Goal: Task Accomplishment & Management: Use online tool/utility

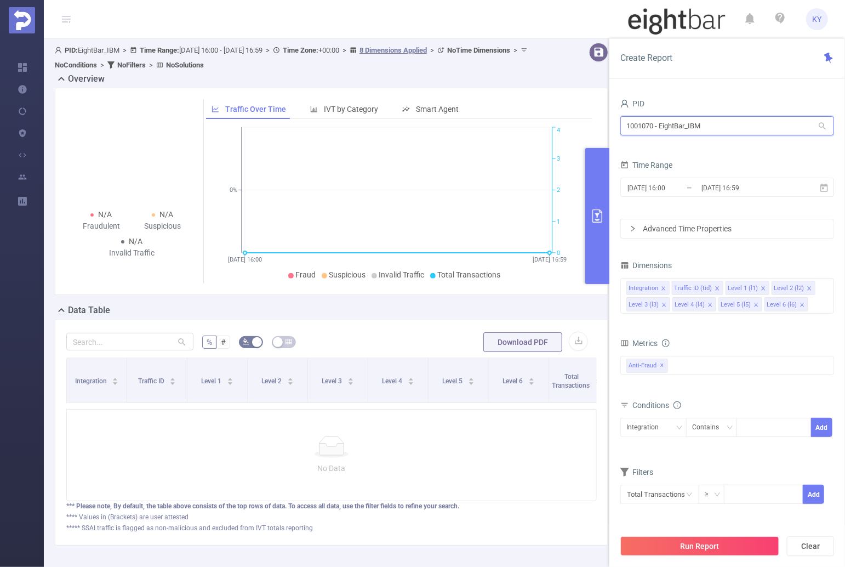
click at [735, 123] on input "1001070 - EightBar_IBM" at bounding box center [727, 125] width 214 height 19
type input "tik"
click at [798, 304] on icon "icon: close" at bounding box center [800, 305] width 4 height 4
click at [751, 304] on icon "icon: close" at bounding box center [753, 304] width 5 height 5
click at [734, 548] on button "Run Report" at bounding box center [699, 546] width 159 height 20
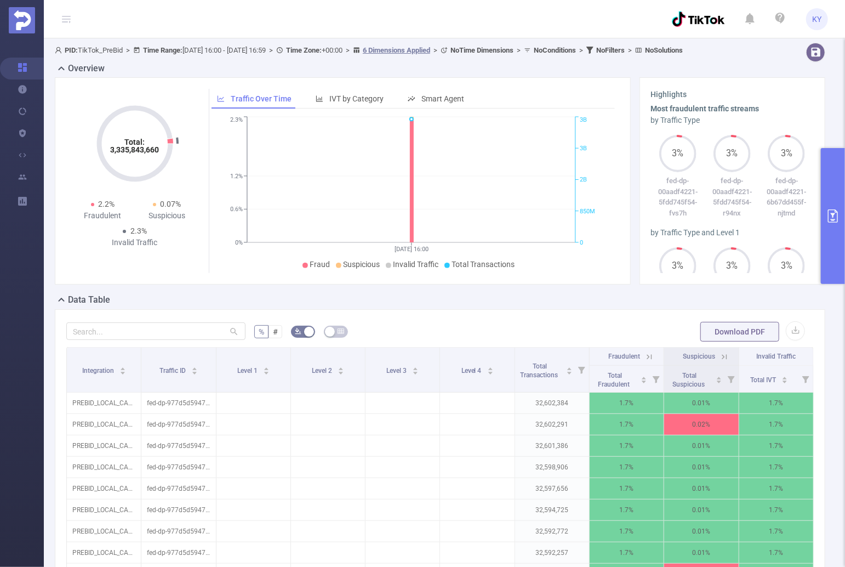
click at [833, 232] on button "primary" at bounding box center [833, 216] width 24 height 136
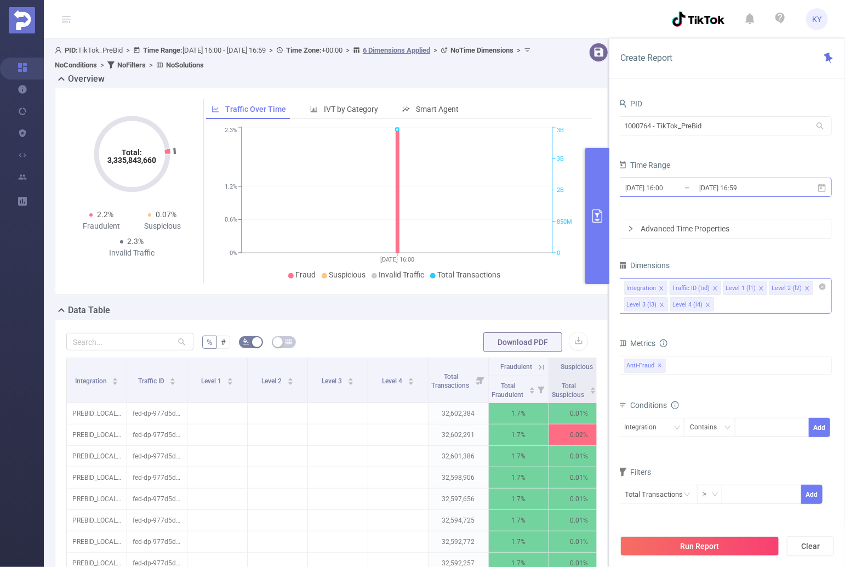
click at [761, 183] on input "[DATE] 16:59" at bounding box center [742, 187] width 89 height 15
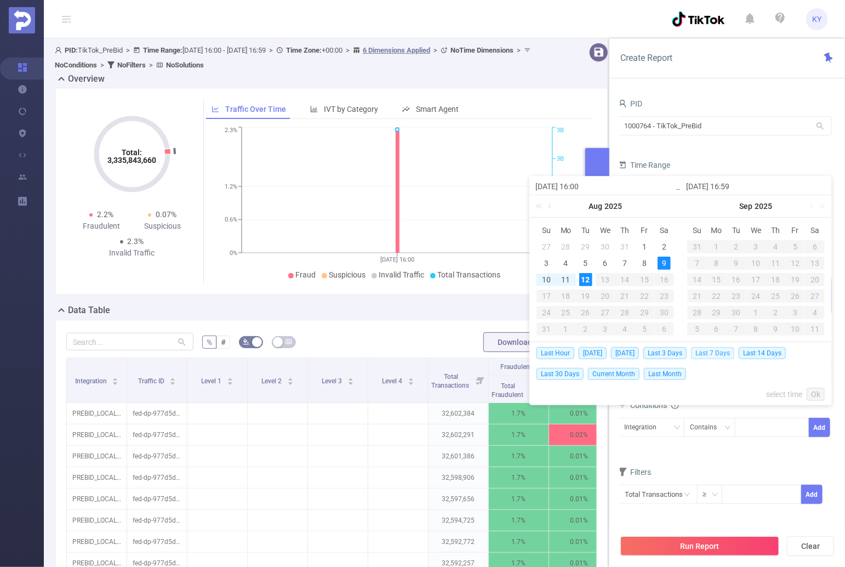
click at [710, 350] on span "Last 7 Days" at bounding box center [712, 353] width 43 height 12
type input "[DATE] 00:00"
type input "[DATE] 23:59"
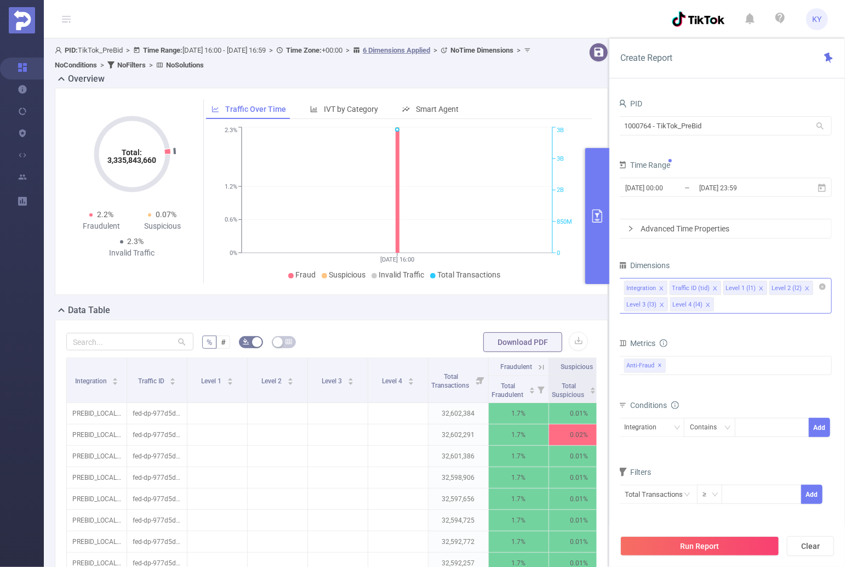
click at [726, 531] on div "Run Report Clear" at bounding box center [727, 546] width 236 height 42
click at [729, 537] on button "Run Report" at bounding box center [699, 546] width 159 height 20
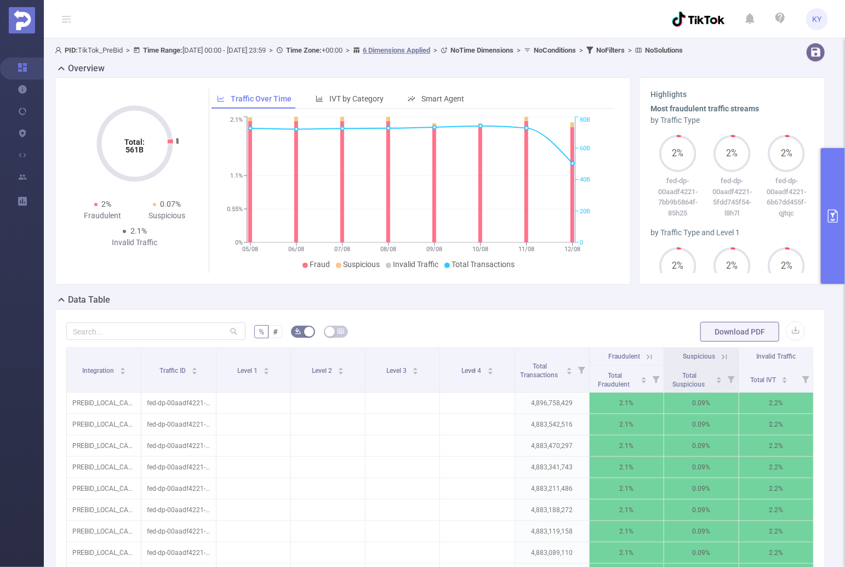
click at [828, 247] on button "primary" at bounding box center [833, 216] width 24 height 136
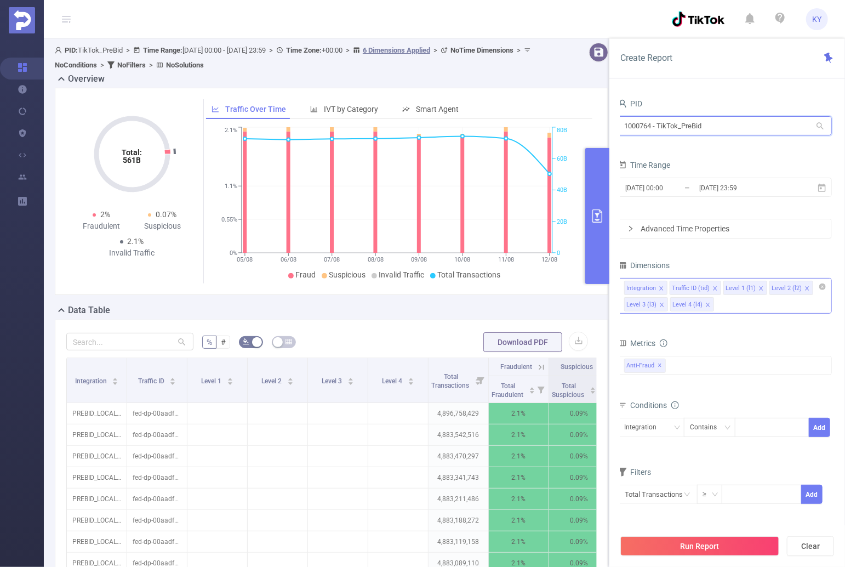
click at [714, 128] on input "1000764 - TikTok_PreBid" at bounding box center [725, 125] width 214 height 19
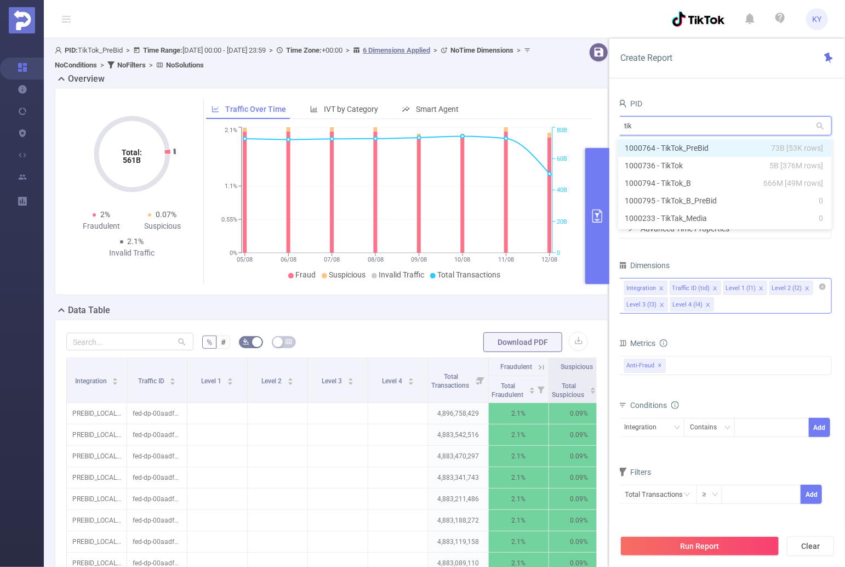
type input "tikt"
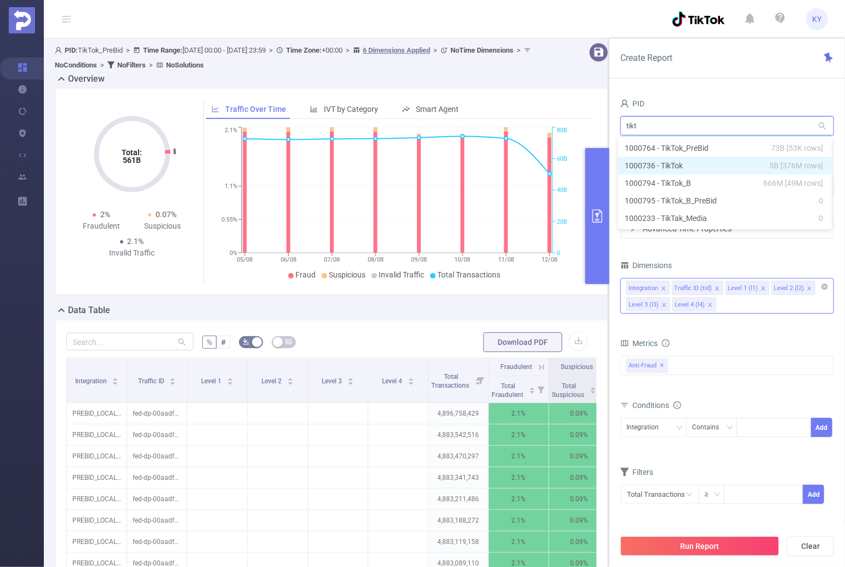
click at [733, 162] on li "1000736 - TikTok 5B [376M rows]" at bounding box center [725, 166] width 214 height 18
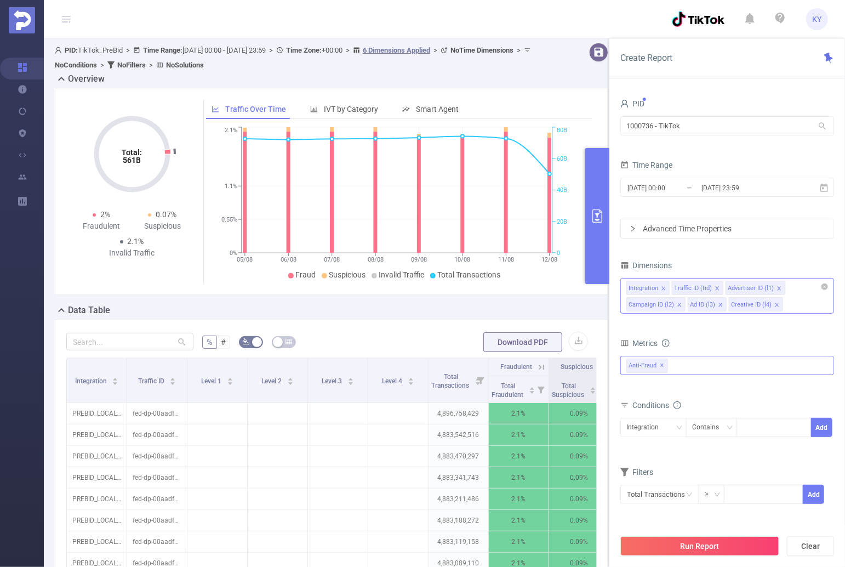
click at [706, 370] on div "Anti-Fraud ✕" at bounding box center [727, 365] width 214 height 19
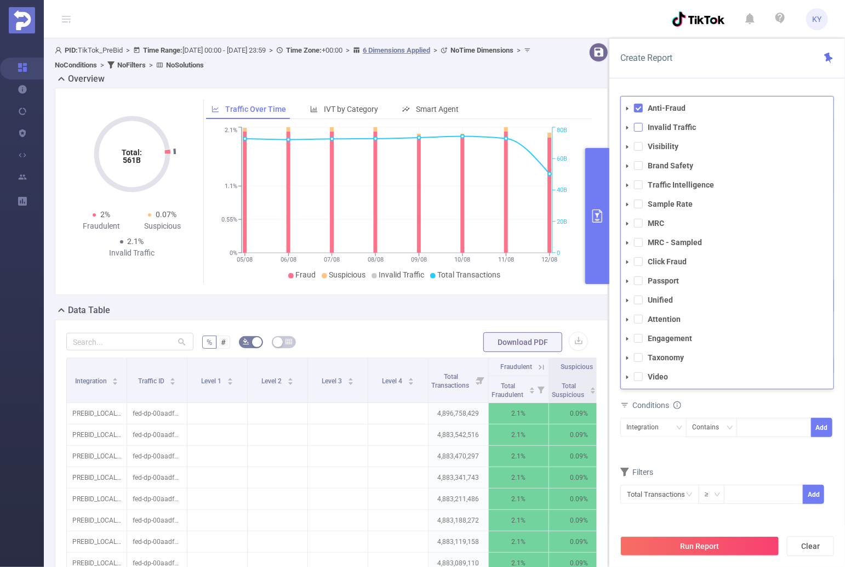
click at [638, 129] on span at bounding box center [638, 127] width 9 height 9
click at [638, 107] on span at bounding box center [638, 108] width 9 height 9
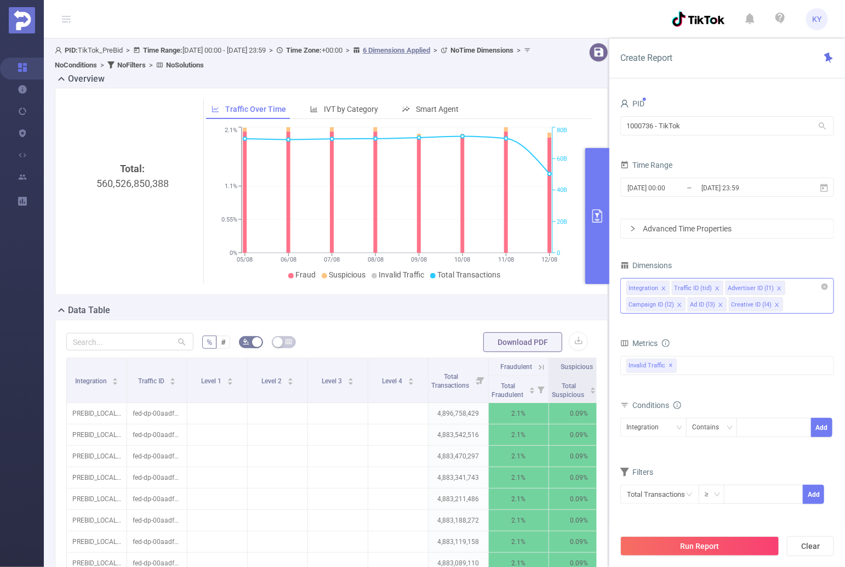
click at [685, 66] on div "Create Report" at bounding box center [727, 58] width 236 height 40
click at [742, 547] on button "Run Report" at bounding box center [699, 546] width 159 height 20
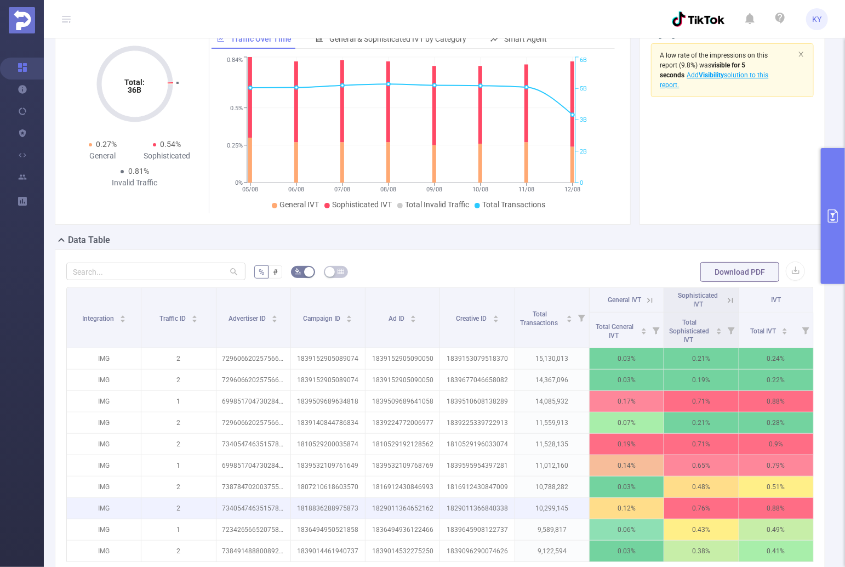
scroll to position [202, 0]
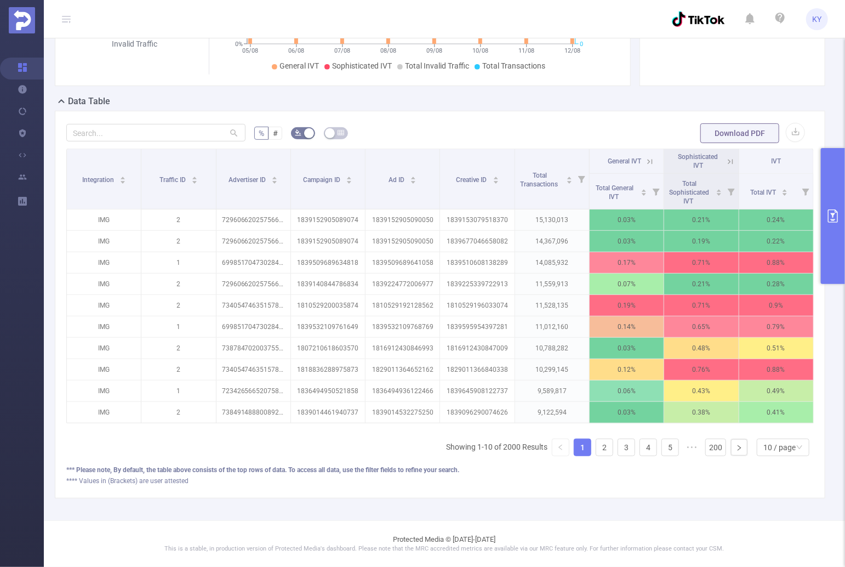
click at [611, 442] on ul "Showing 1-10 of 2000 Results 1 2 3 4 5 ••• 200 10 / page" at bounding box center [630, 447] width 368 height 18
click at [611, 447] on ul "Showing 1-10 of 2000 Results 1 2 3 4 5 ••• 200 10 / page" at bounding box center [630, 447] width 368 height 18
click at [618, 451] on link "3" at bounding box center [626, 447] width 16 height 16
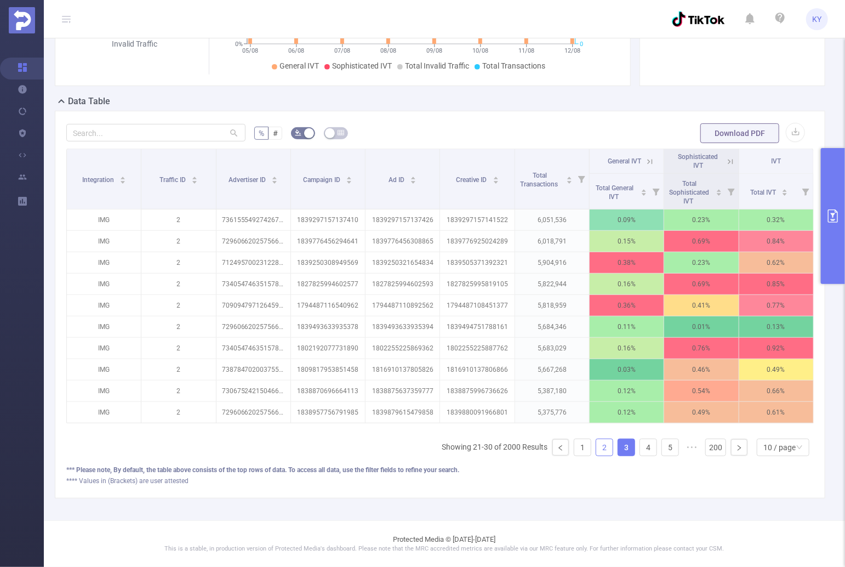
click at [602, 449] on link "2" at bounding box center [604, 447] width 16 height 16
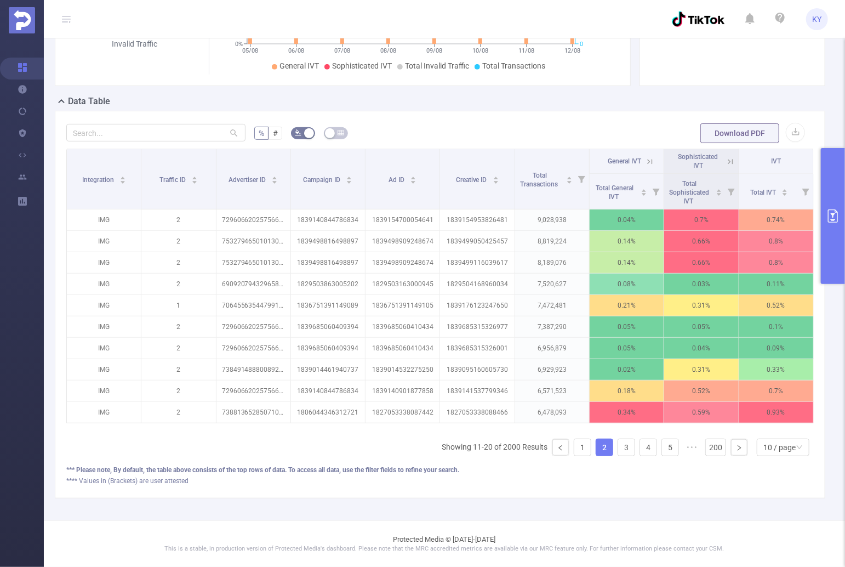
click at [585, 449] on ul "Showing 11-20 of 2000 Results 1 2 3 4 5 ••• 200 10 / page" at bounding box center [628, 447] width 372 height 18
click at [578, 452] on link "1" at bounding box center [582, 447] width 16 height 16
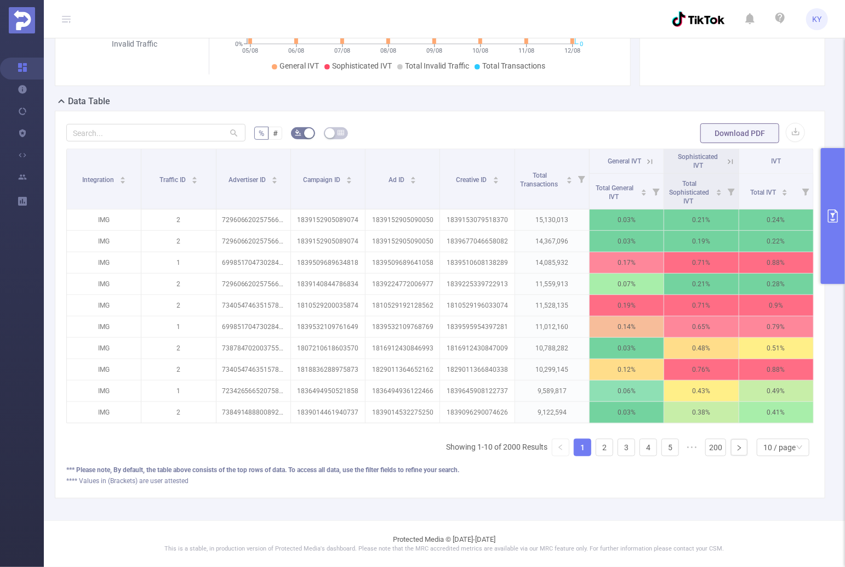
click at [647, 157] on icon at bounding box center [650, 162] width 10 height 10
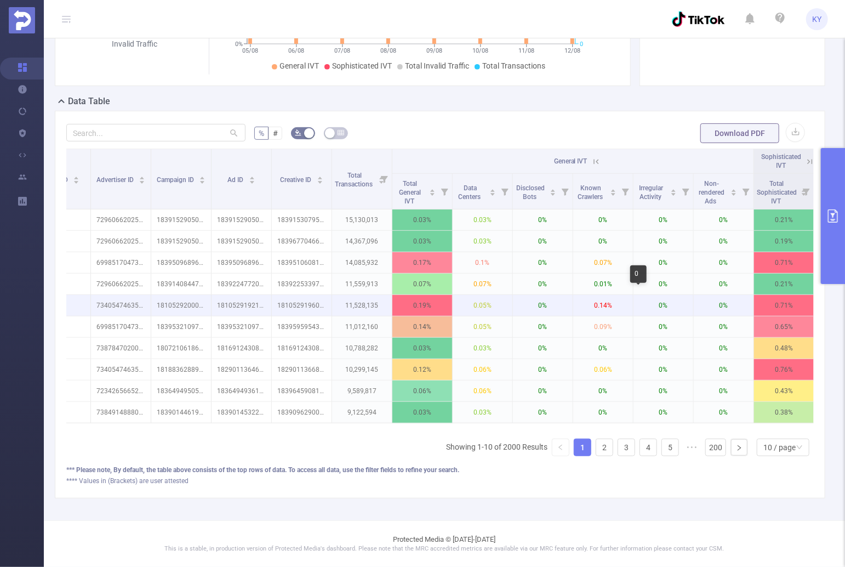
scroll to position [0, 166]
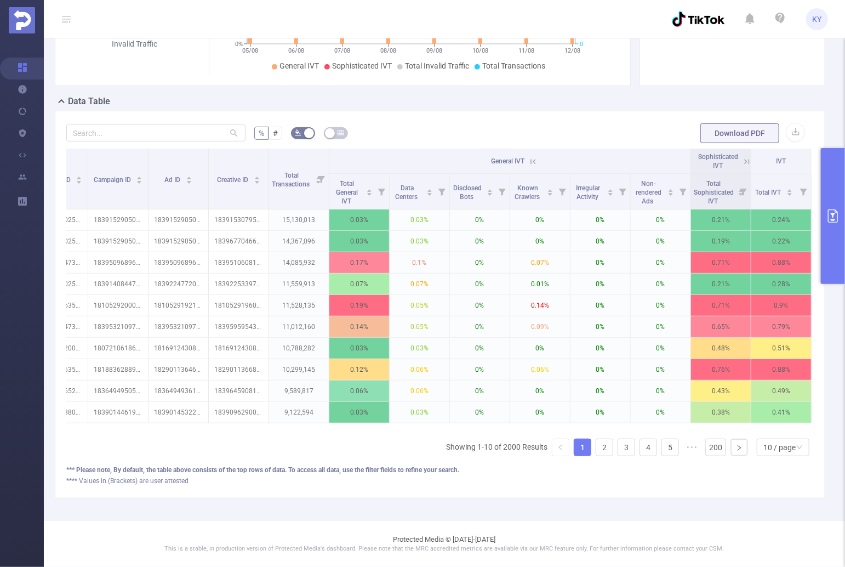
click at [742, 157] on icon at bounding box center [747, 162] width 10 height 10
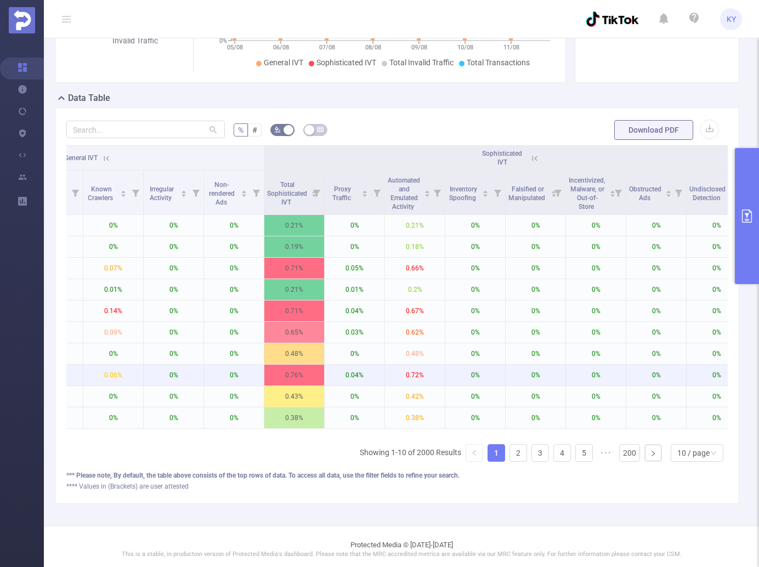
scroll to position [212, 0]
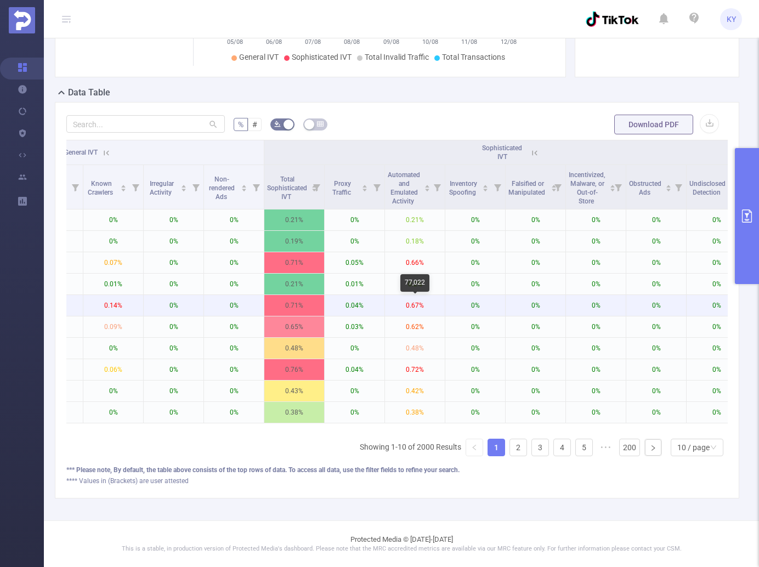
click at [410, 311] on p "0.67%" at bounding box center [415, 305] width 60 height 21
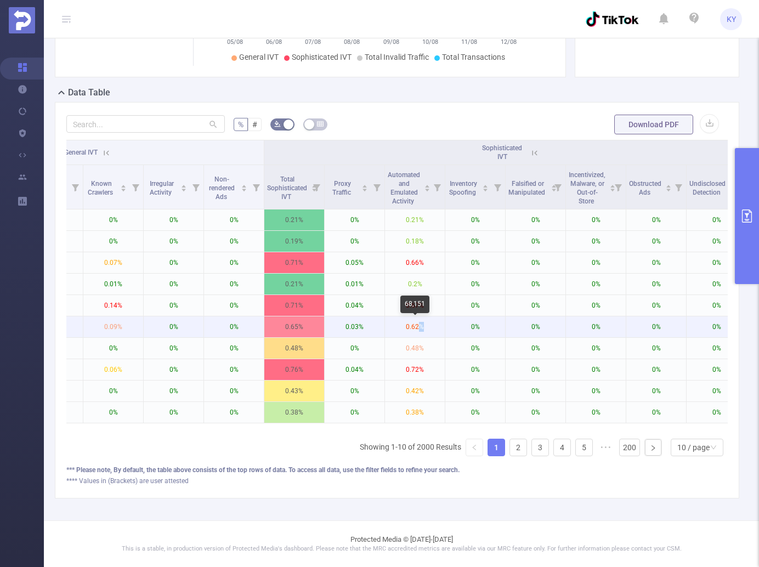
drag, startPoint x: 419, startPoint y: 329, endPoint x: 427, endPoint y: 329, distance: 7.7
click at [427, 329] on p "0.62%" at bounding box center [415, 326] width 60 height 21
click at [430, 337] on p "0.62%" at bounding box center [415, 326] width 60 height 21
click at [737, 236] on button "primary" at bounding box center [746, 216] width 24 height 136
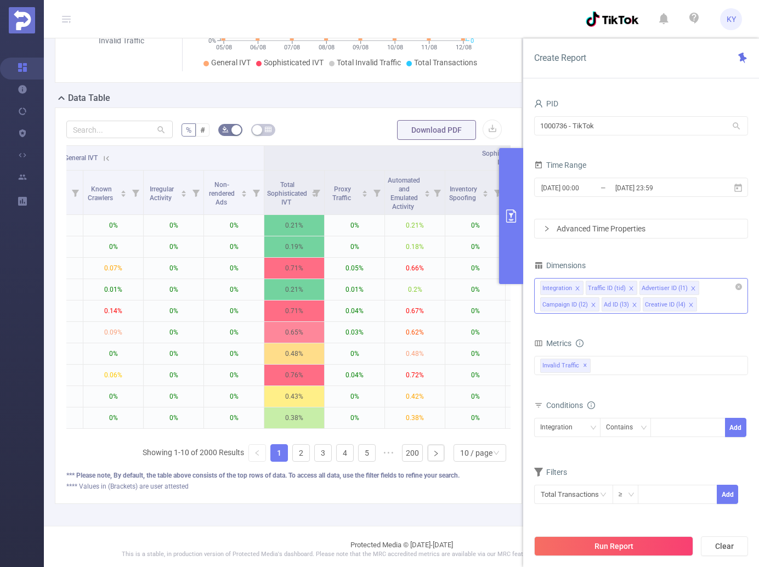
click at [518, 252] on button "primary" at bounding box center [511, 216] width 24 height 136
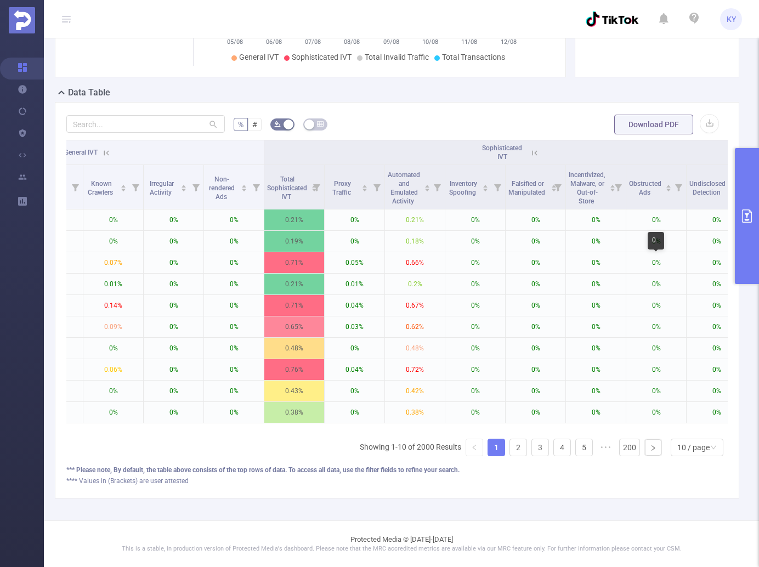
click at [728, 243] on div "% # Download PDF Integration Traffic ID Advertiser ID Campaign ID Ad ID Creativ…" at bounding box center [397, 300] width 684 height 396
click at [739, 250] on button "primary" at bounding box center [746, 216] width 24 height 136
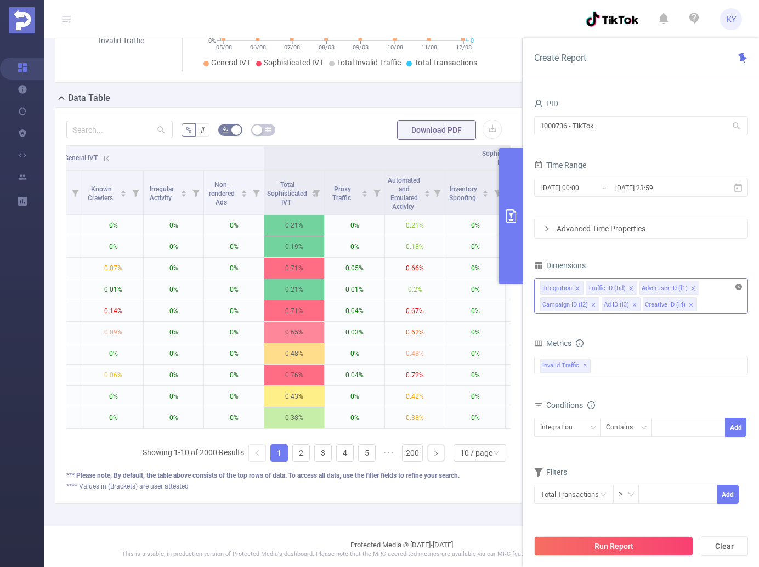
click at [740, 286] on icon "icon: close-circle" at bounding box center [738, 286] width 7 height 7
click at [722, 287] on div "Integration Traffic ID (tid) Advertiser ID (l1) Campaign ID (l2) Ad ID (l3) Cre…" at bounding box center [641, 287] width 202 height 18
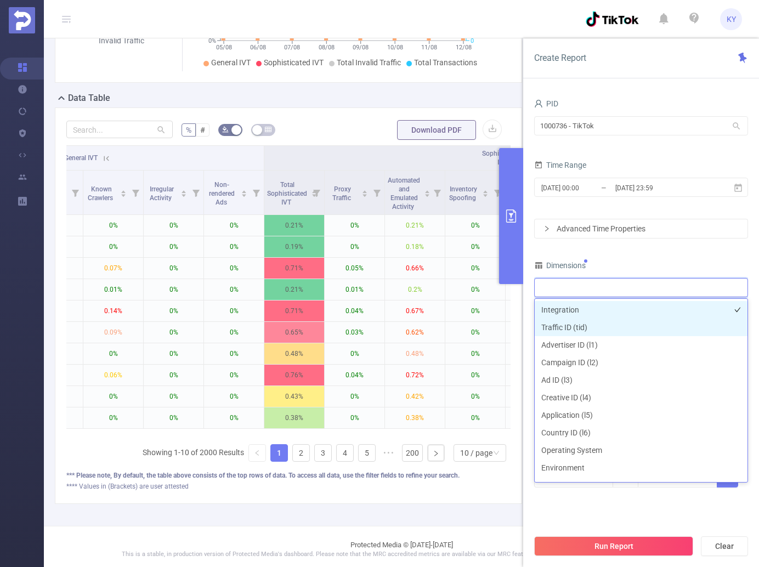
click at [592, 313] on li "Integration" at bounding box center [640, 310] width 213 height 18
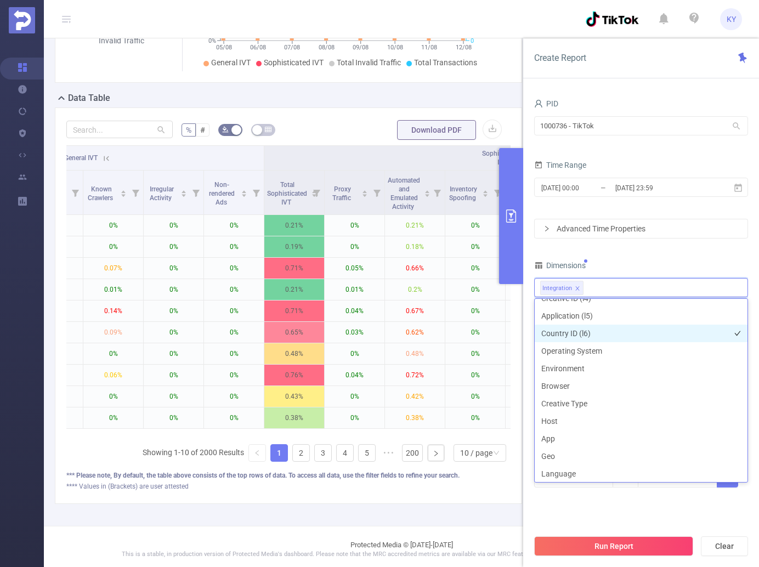
drag, startPoint x: 577, startPoint y: 328, endPoint x: 586, endPoint y: 322, distance: 11.4
click at [577, 328] on li "Country ID (l6)" at bounding box center [640, 333] width 213 height 18
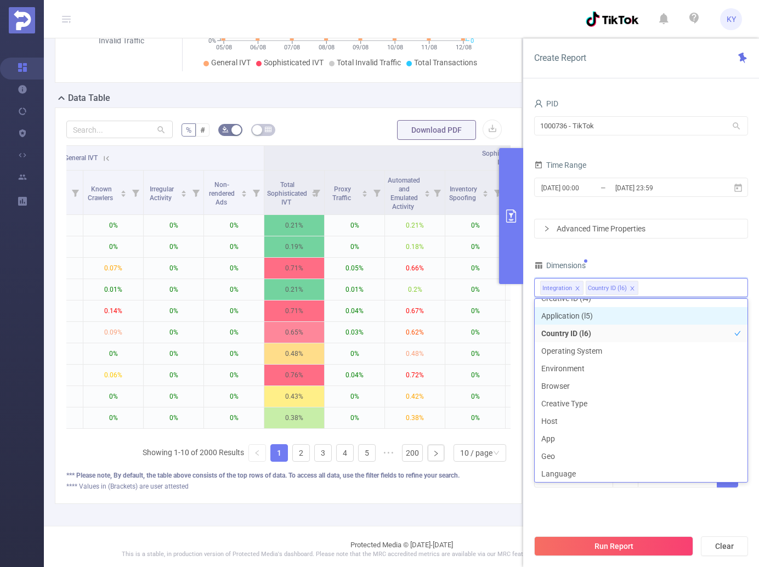
scroll to position [90, 0]
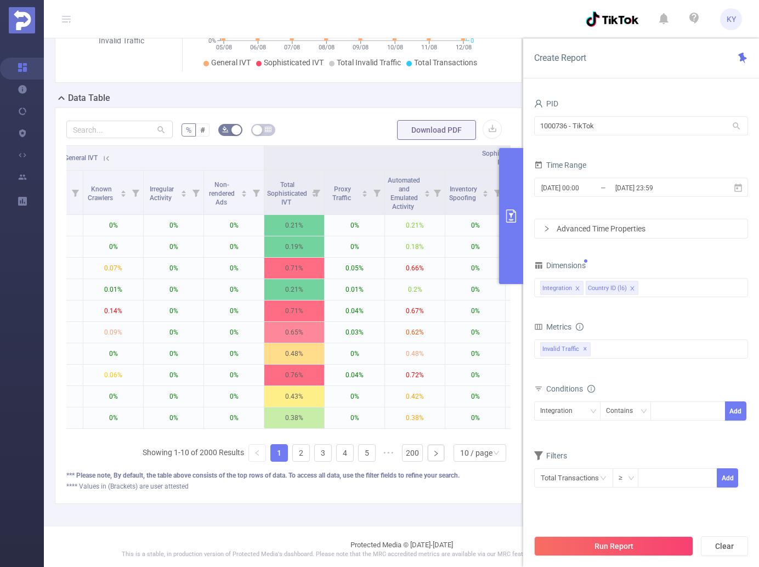
click at [641, 246] on div "PID 1000736 - TikTok 1000736 - TikTok Time Range [DATE] 00:00 _ [DATE] 23:59 Ad…" at bounding box center [641, 299] width 214 height 406
click at [638, 536] on button "Run Report" at bounding box center [613, 546] width 159 height 20
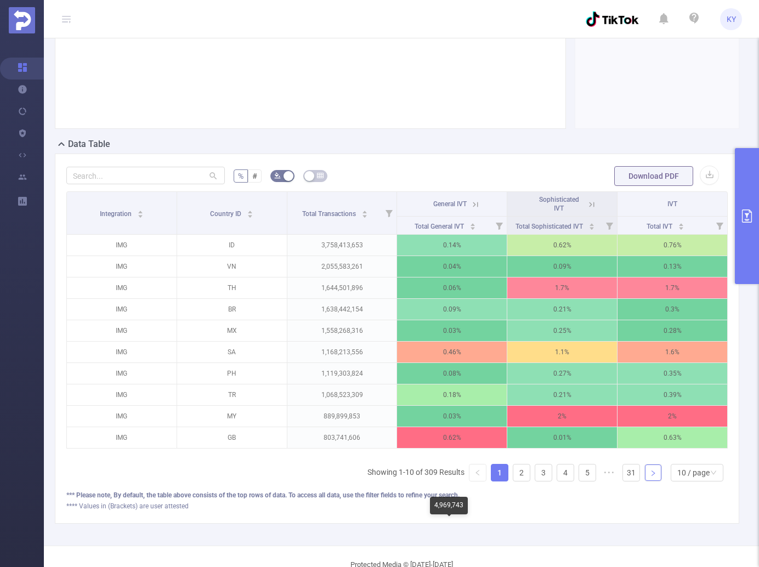
scroll to position [156, 0]
click at [702, 480] on div "10 / page" at bounding box center [693, 472] width 32 height 16
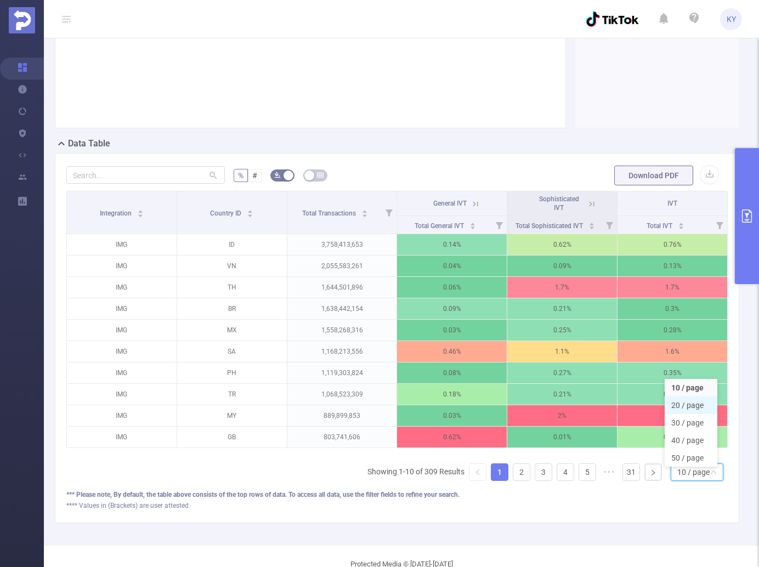
click at [694, 414] on li "20 / page" at bounding box center [690, 405] width 53 height 18
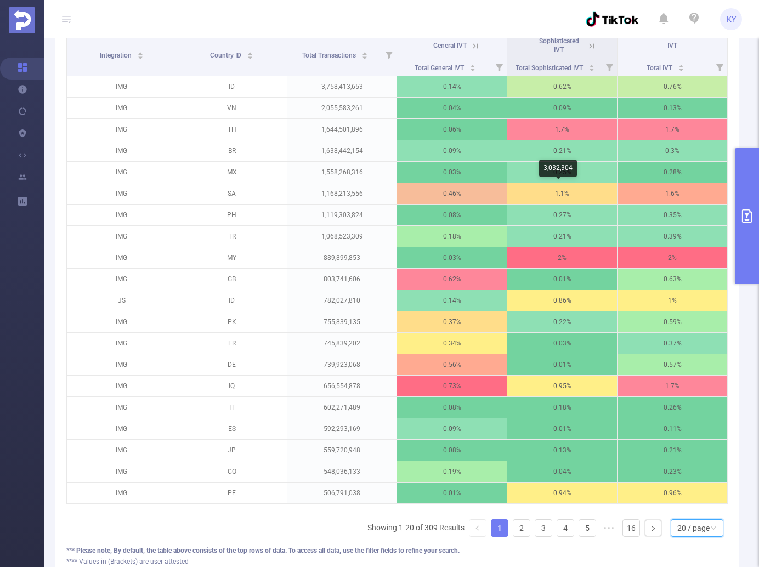
scroll to position [264, 0]
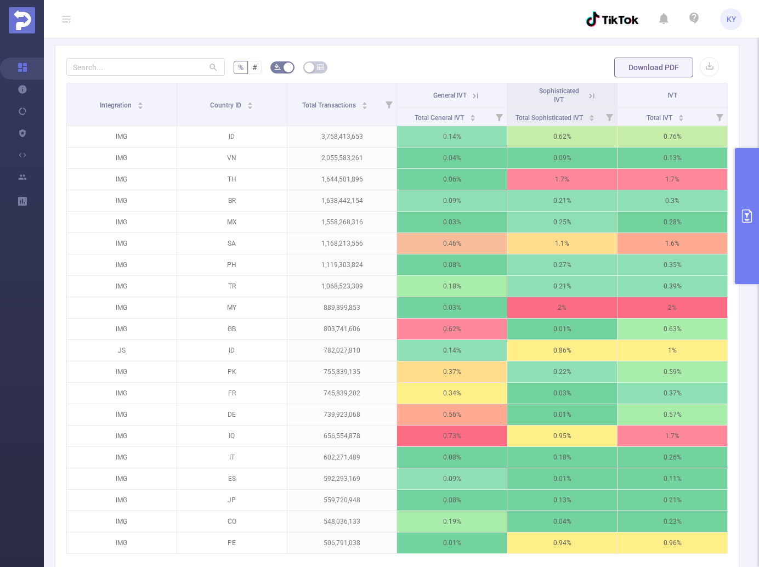
click at [586, 101] on icon at bounding box center [591, 96] width 10 height 10
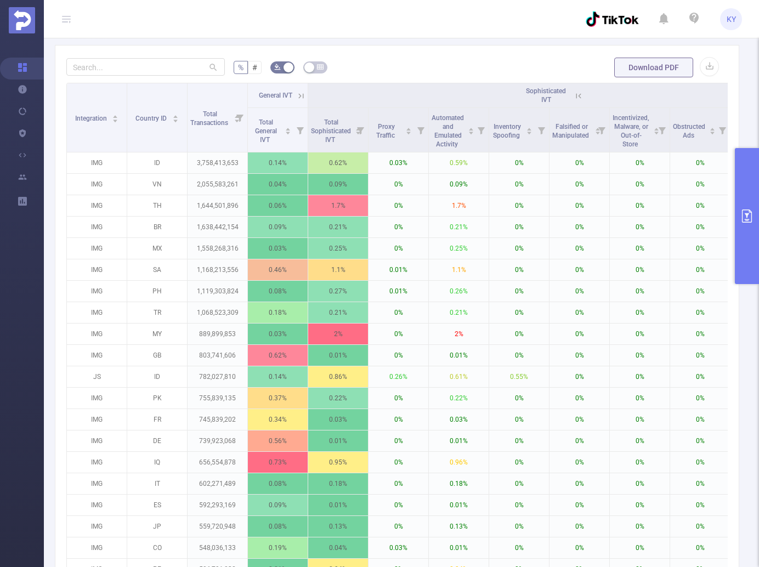
click at [578, 98] on icon at bounding box center [577, 95] width 5 height 5
